Goal: Task Accomplishment & Management: Use online tool/utility

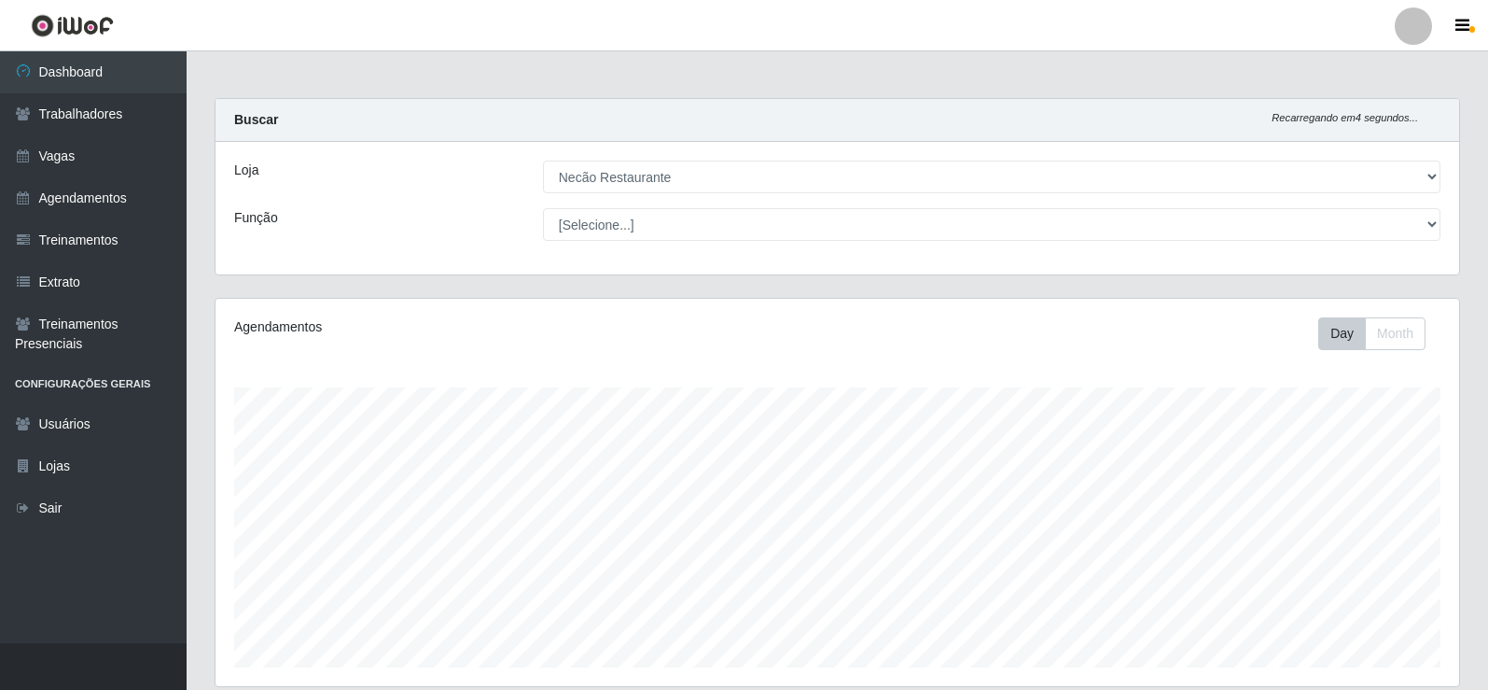
select select "334"
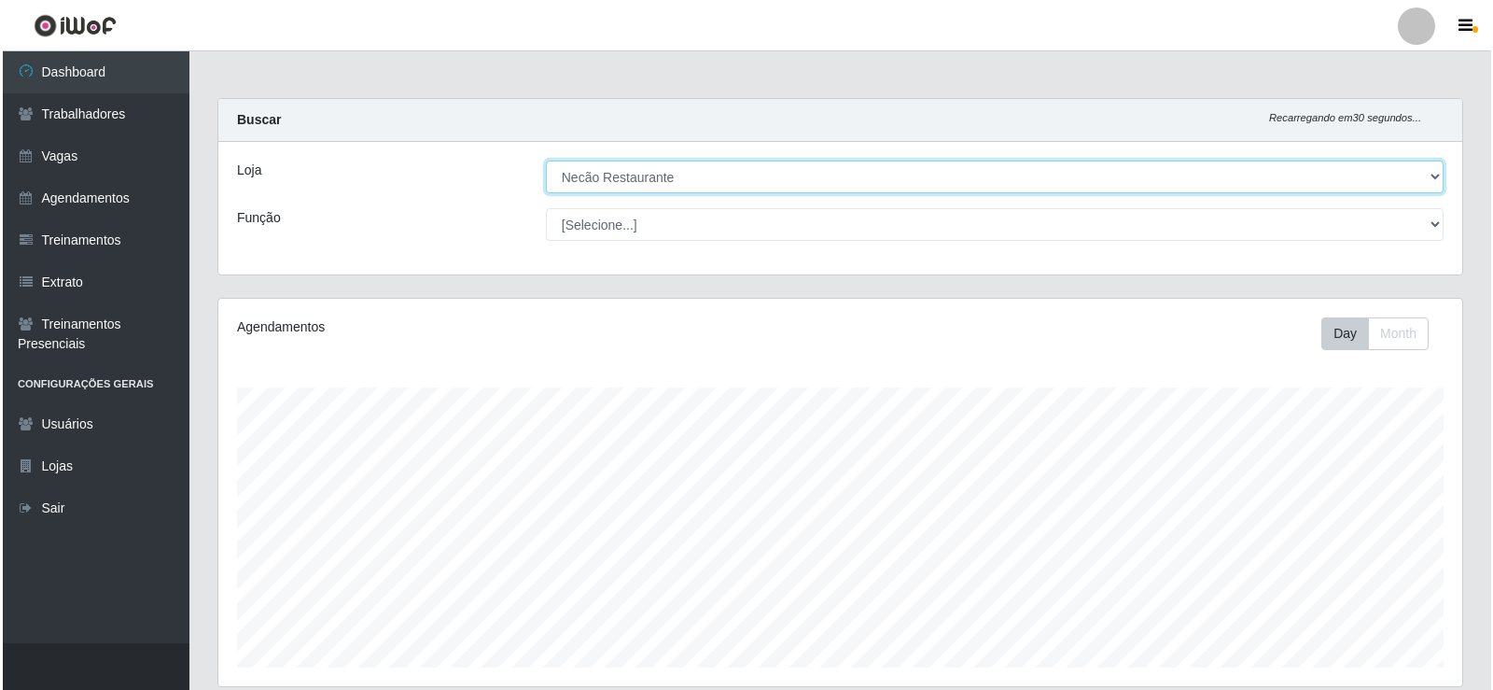
scroll to position [373, 0]
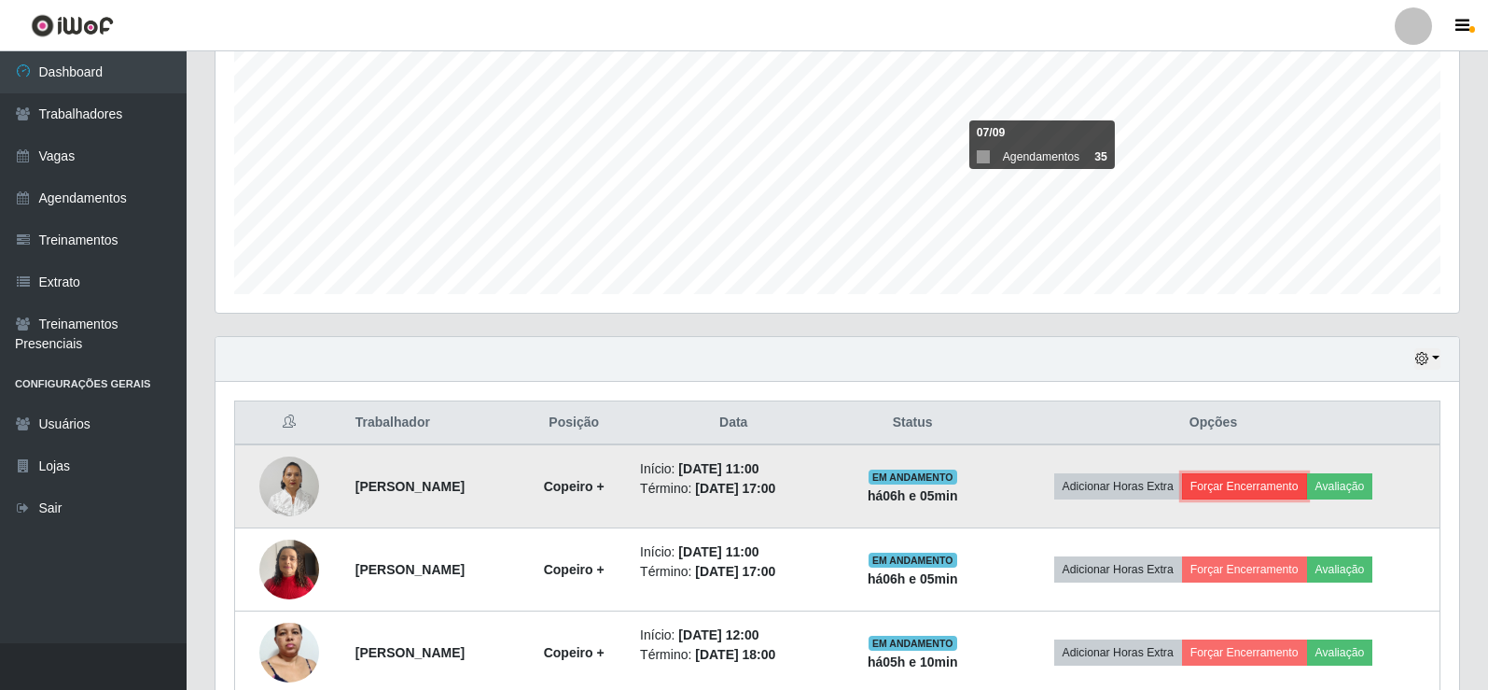
click at [1297, 485] on button "Forçar Encerramento" at bounding box center [1244, 486] width 125 height 26
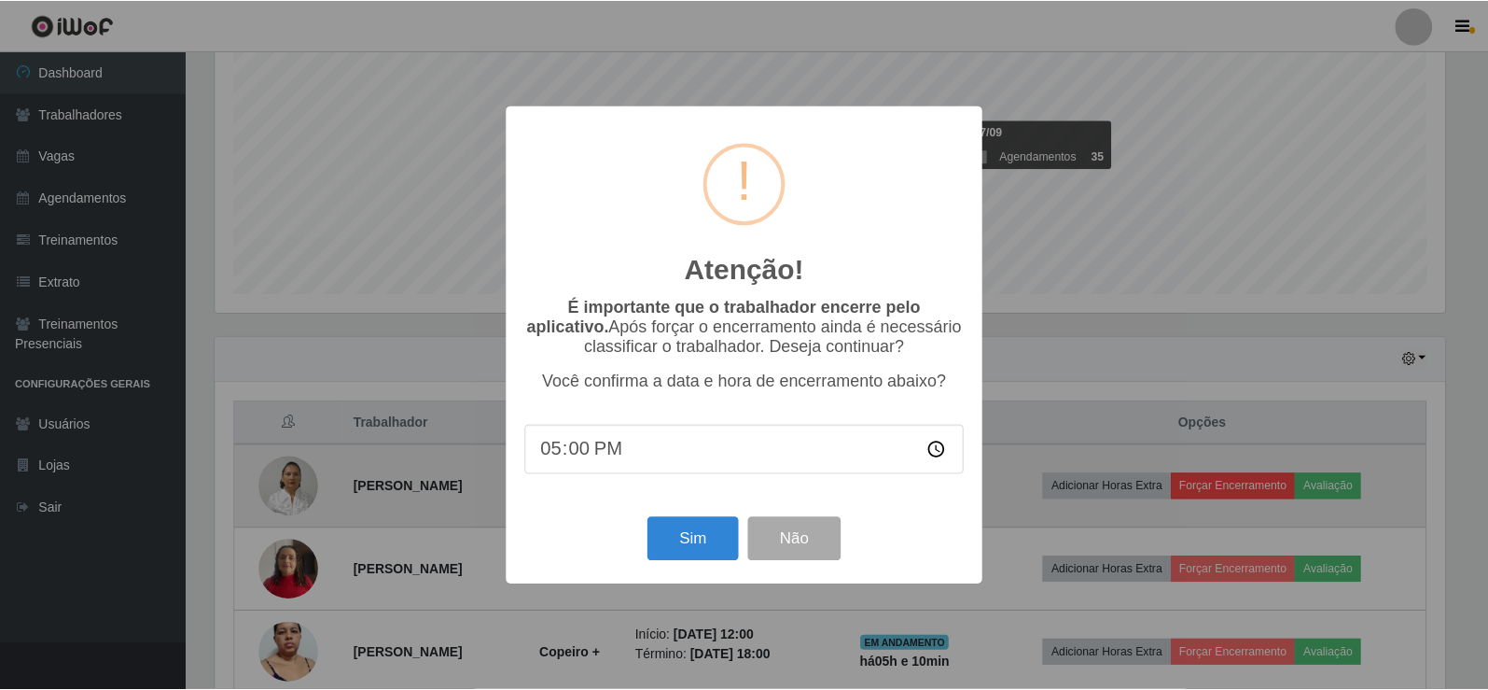
scroll to position [387, 1234]
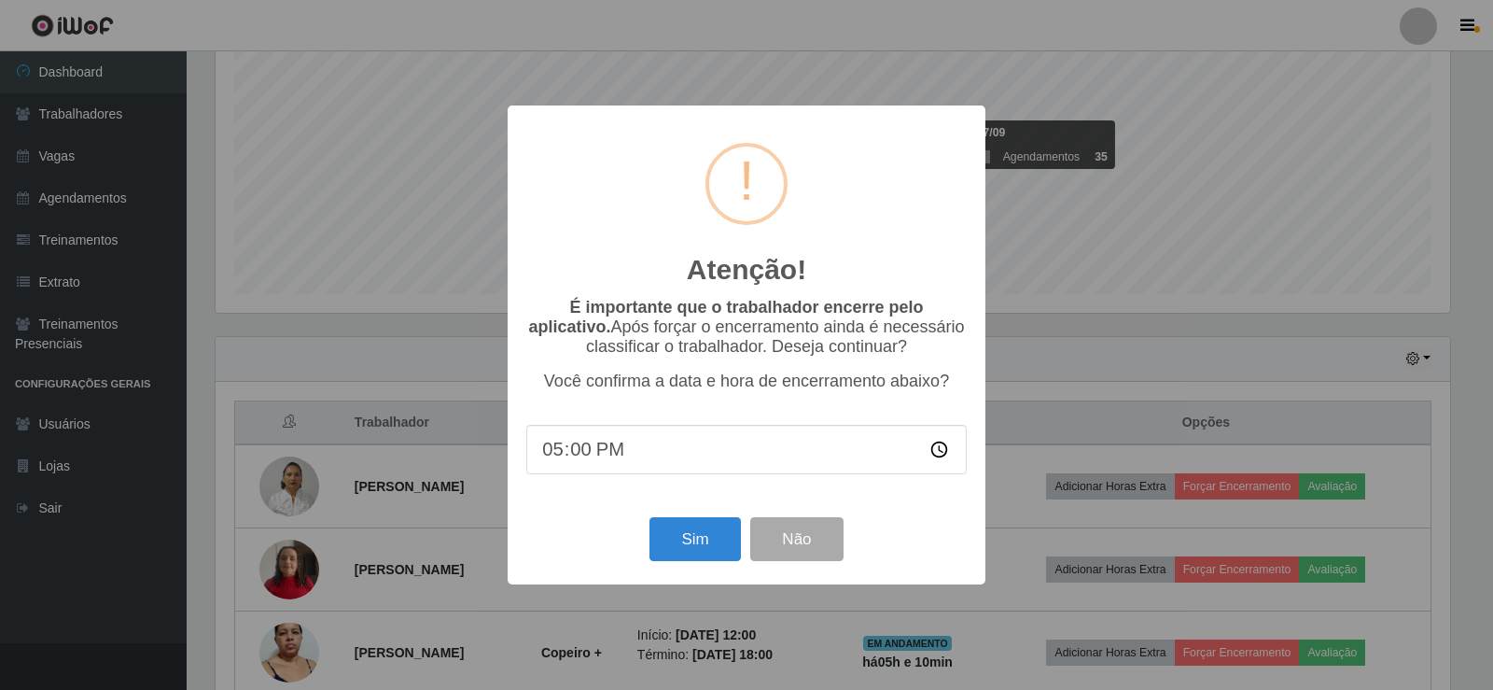
click at [586, 456] on input "17:00" at bounding box center [746, 449] width 440 height 49
type input "17:05"
click at [685, 534] on button "Sim" at bounding box center [694, 539] width 91 height 44
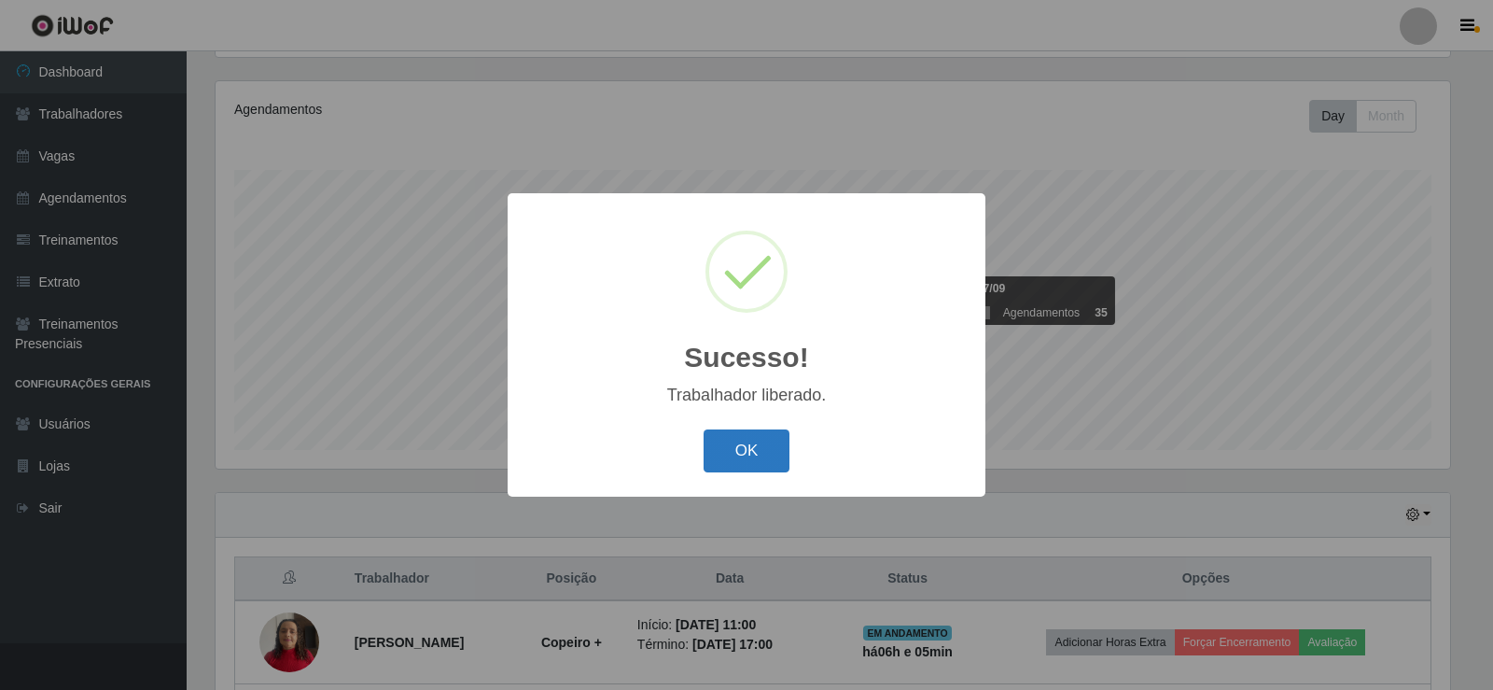
click at [729, 466] on button "OK" at bounding box center [747, 451] width 87 height 44
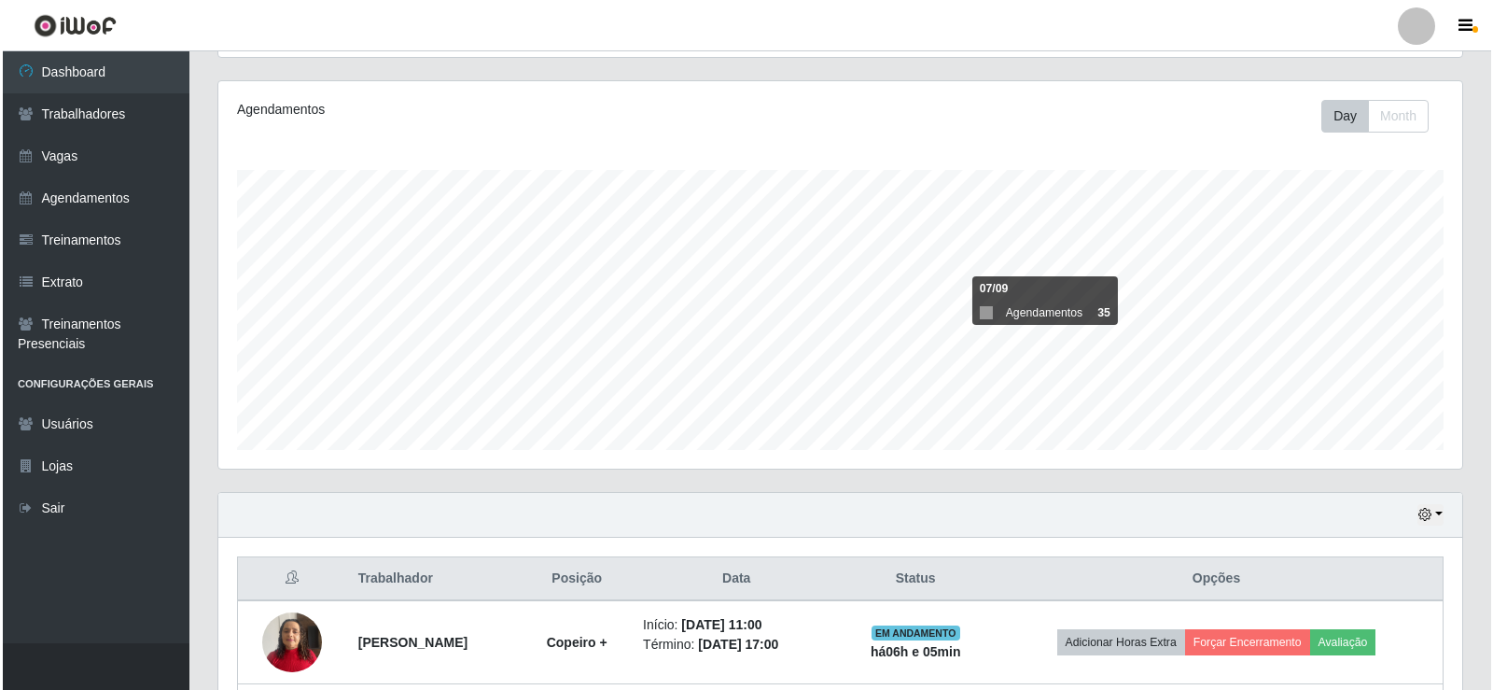
scroll to position [384, 0]
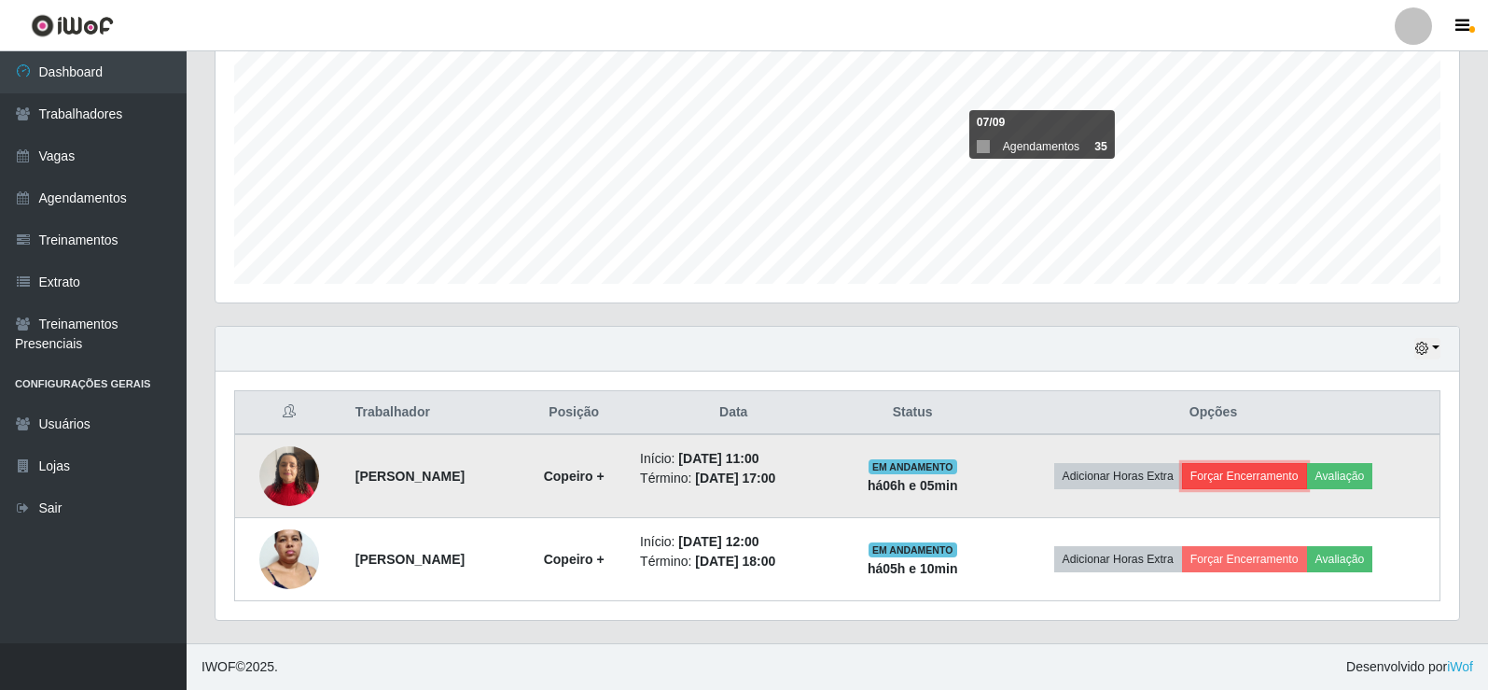
click at [1273, 467] on button "Forçar Encerramento" at bounding box center [1244, 476] width 125 height 26
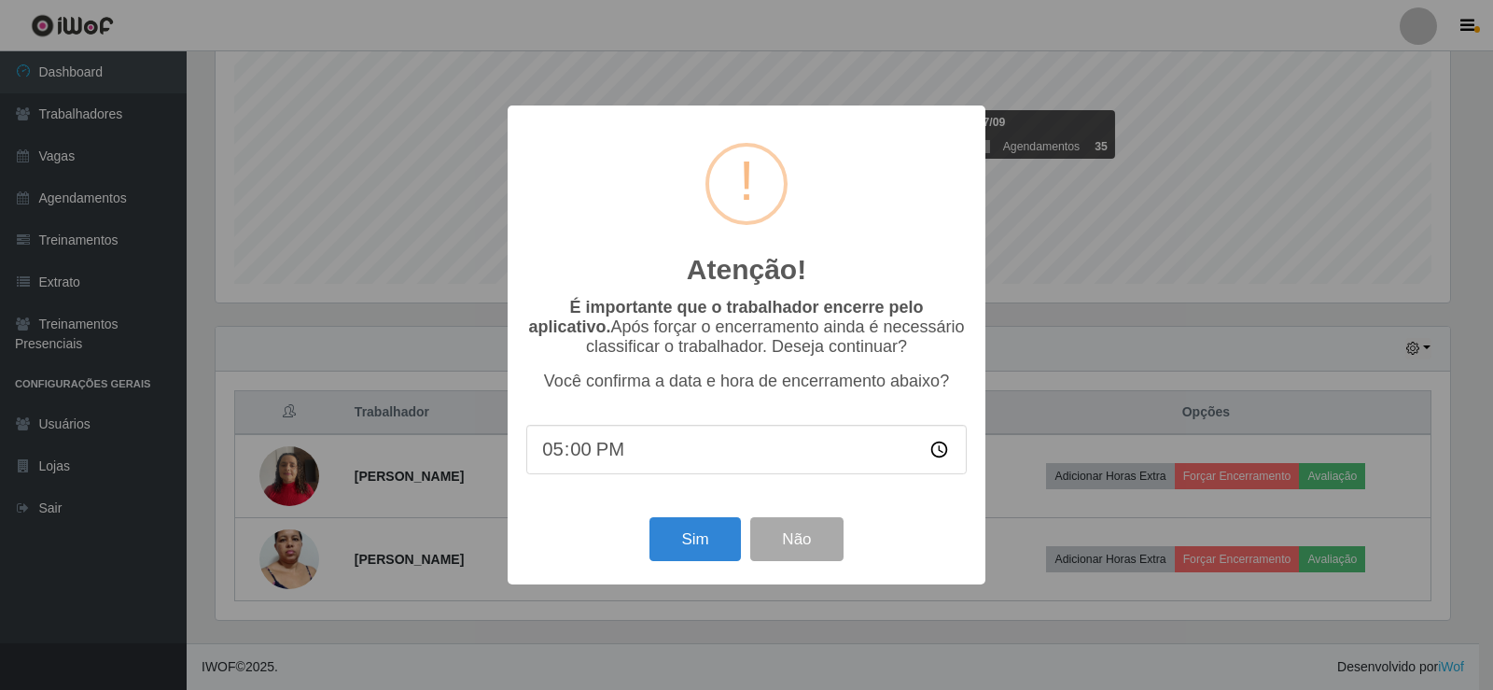
click at [583, 453] on input "17:00" at bounding box center [746, 449] width 440 height 49
type input "17:05"
click at [703, 565] on div "Sim Não" at bounding box center [746, 538] width 440 height 53
click at [705, 556] on button "Sim" at bounding box center [694, 539] width 91 height 44
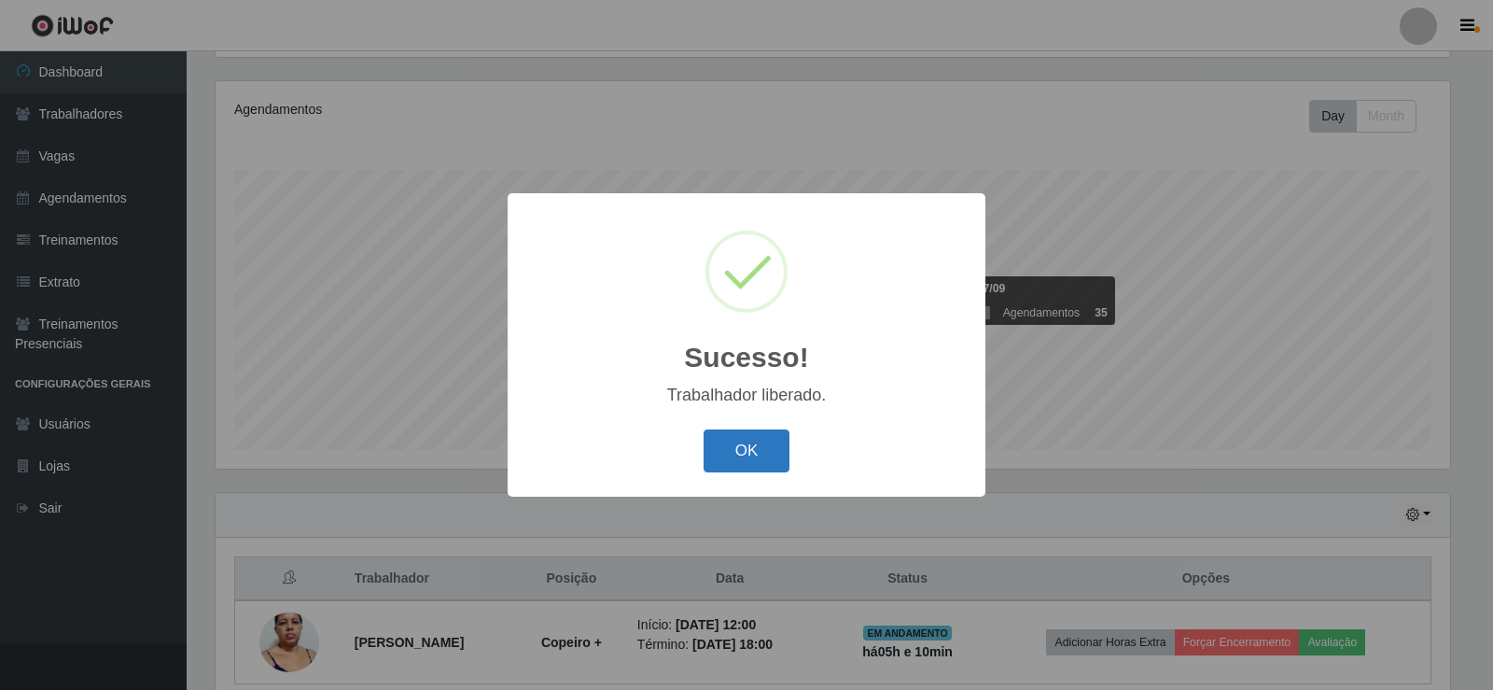
click at [769, 473] on button "OK" at bounding box center [747, 451] width 87 height 44
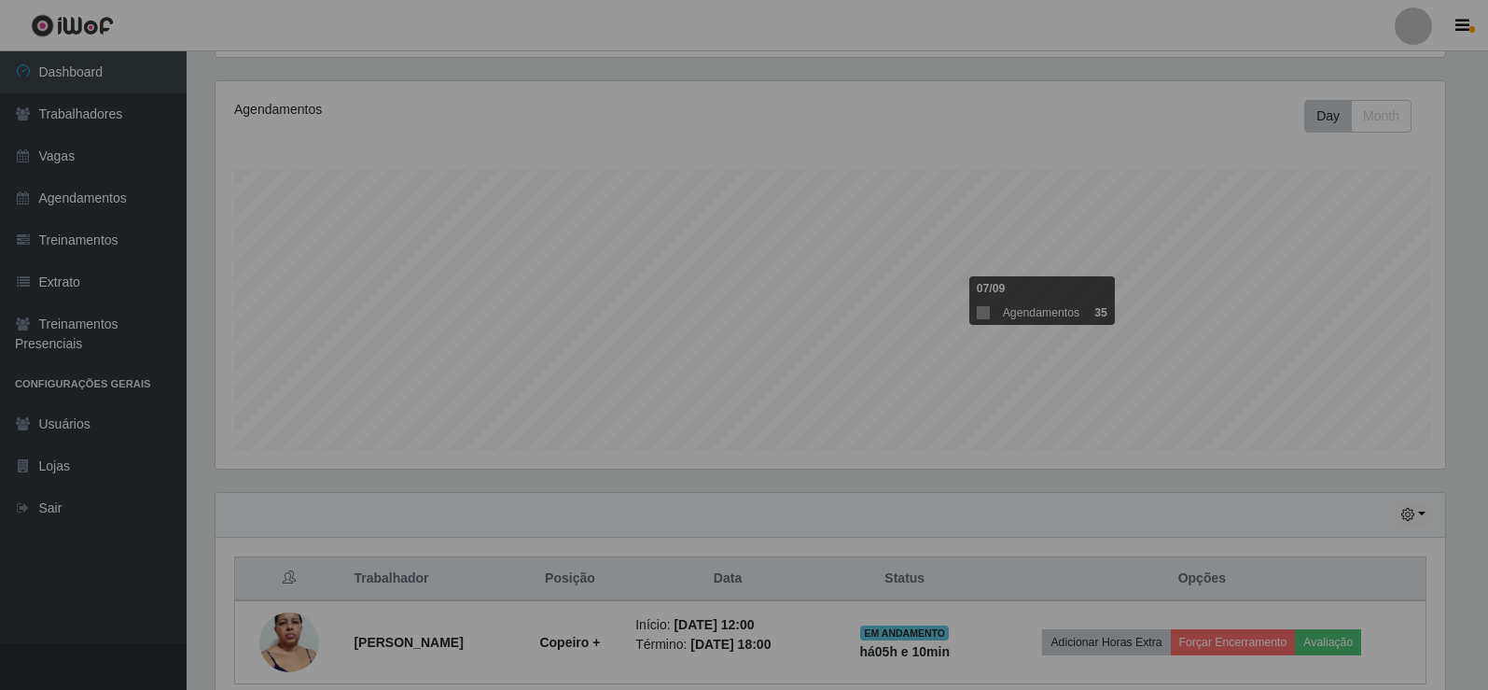
scroll to position [387, 1244]
